Goal: Download file/media

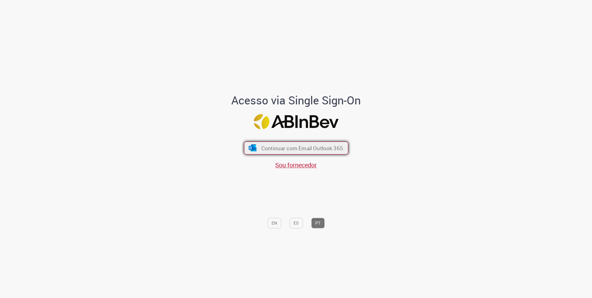
click at [320, 150] on span "Continuar com Email Outlook 365" at bounding box center [302, 147] width 82 height 7
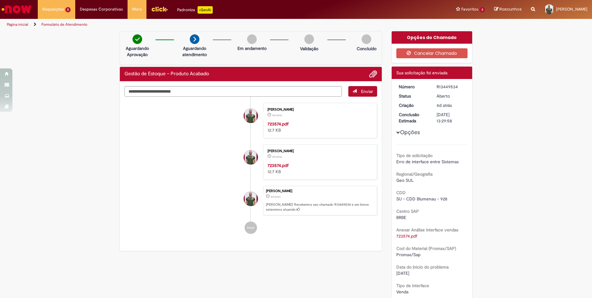
scroll to position [62, 0]
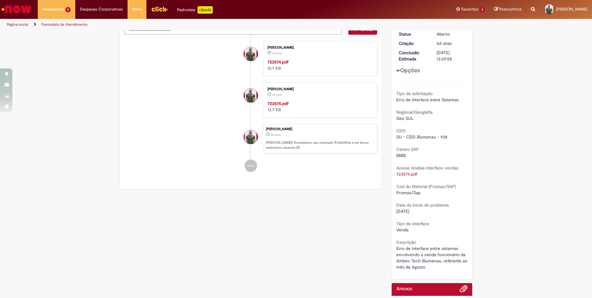
click at [401, 173] on link "723574.pdf" at bounding box center [406, 174] width 21 height 6
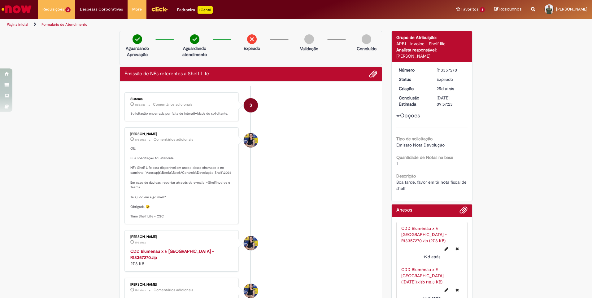
scroll to position [93, 0]
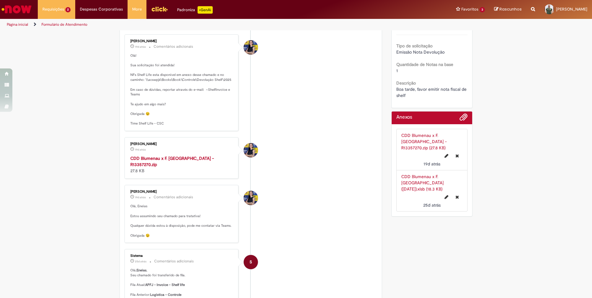
click at [183, 158] on strong "CDD Blumenau x F. [GEOGRAPHIC_DATA] - R13357270.zip" at bounding box center [172, 161] width 84 height 12
